Goal: Task Accomplishment & Management: Manage account settings

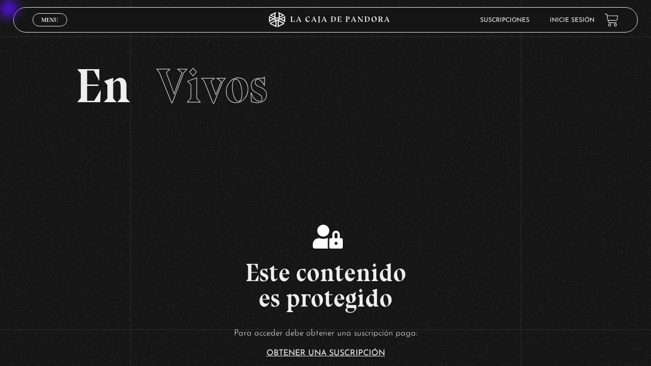
click at [577, 22] on link "Inicie sesión" at bounding box center [571, 20] width 45 height 6
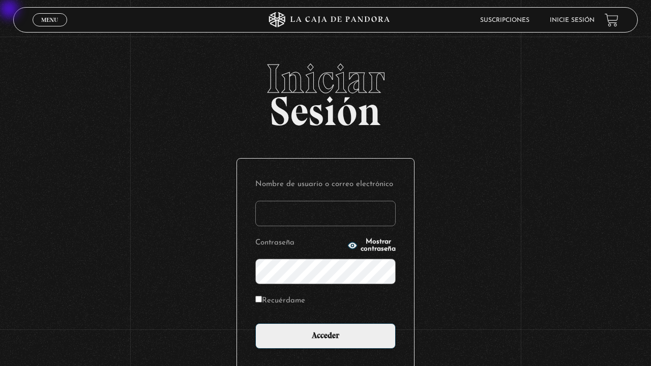
click at [327, 211] on input "Nombre de usuario o correo electrónico" at bounding box center [325, 213] width 140 height 25
click at [371, 209] on input "[EMAIL_ADDRESS][DOMAIN_NAME]" at bounding box center [325, 213] width 140 height 25
click at [371, 209] on input "davidoviedov@" at bounding box center [325, 213] width 140 height 25
click at [372, 208] on input "[EMAIL_ADDRESS]" at bounding box center [325, 213] width 140 height 25
type input "[EMAIL_ADDRESS][DOMAIN_NAME]"
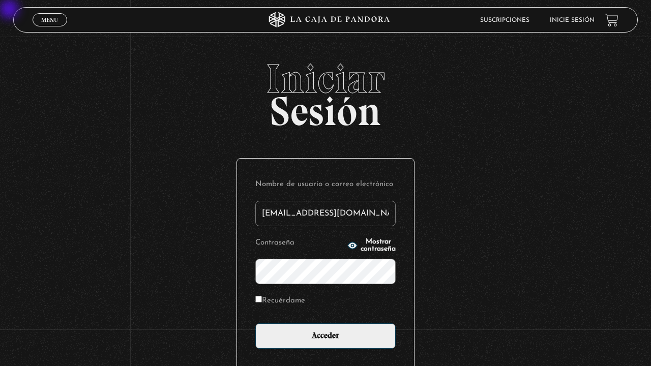
click at [262, 274] on input "Recuérdame" at bounding box center [258, 299] width 7 height 7
checkbox input "true"
click at [255, 274] on input "Acceder" at bounding box center [325, 335] width 140 height 25
